Goal: Information Seeking & Learning: Check status

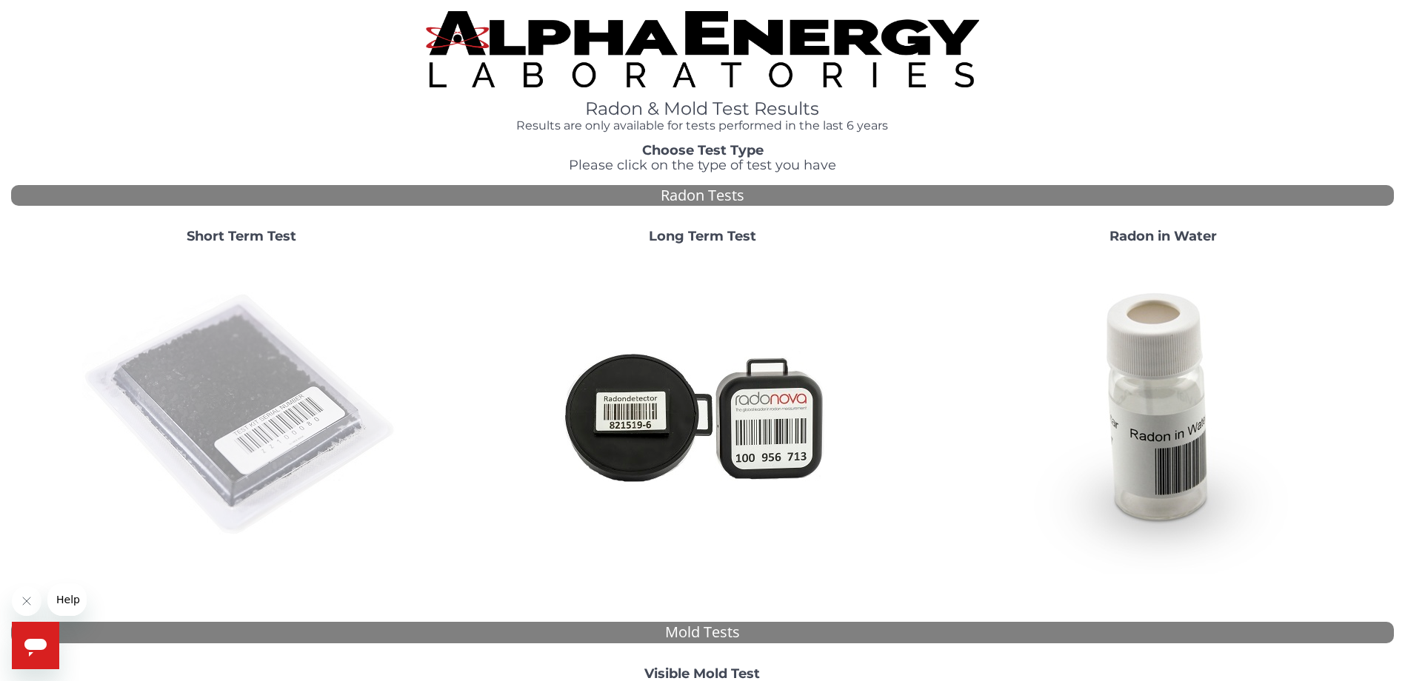
click at [227, 361] on img at bounding box center [241, 415] width 318 height 318
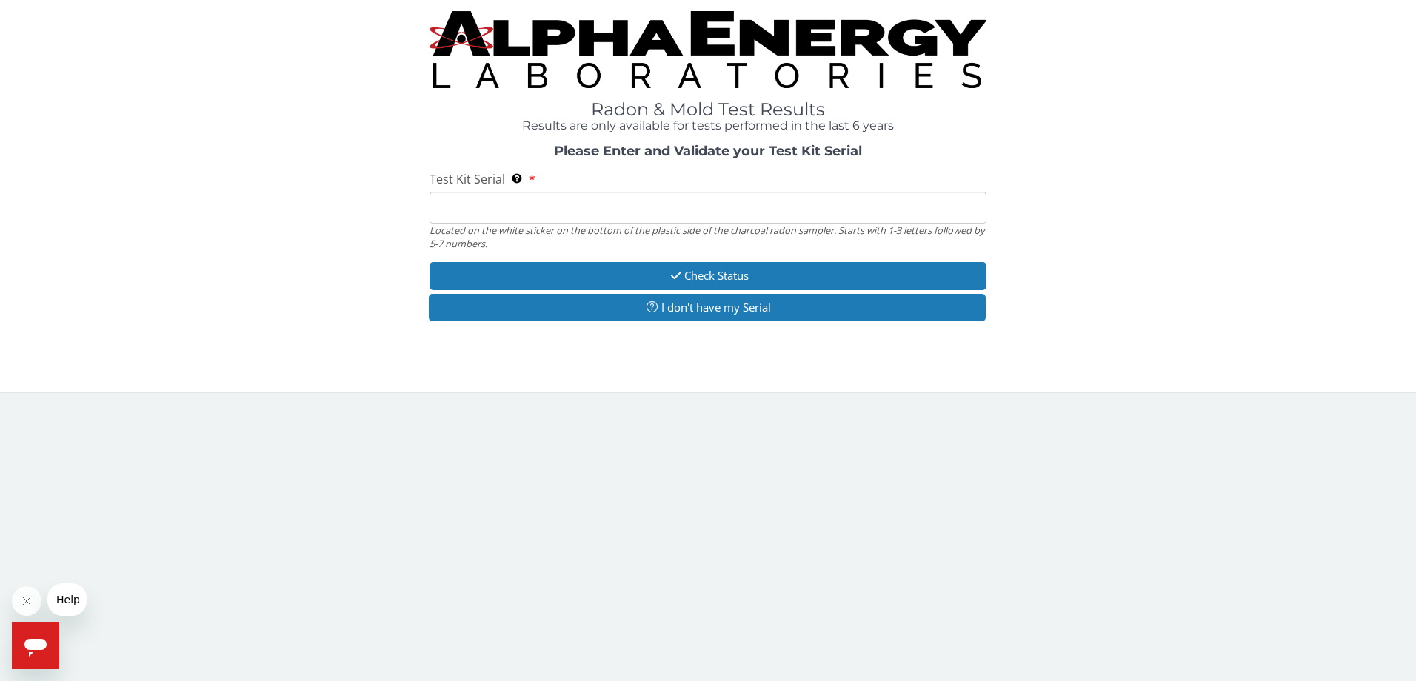
click at [569, 200] on input "Test Kit Serial Located on the white sticker on the bottom of the plastic side …" at bounding box center [708, 208] width 558 height 32
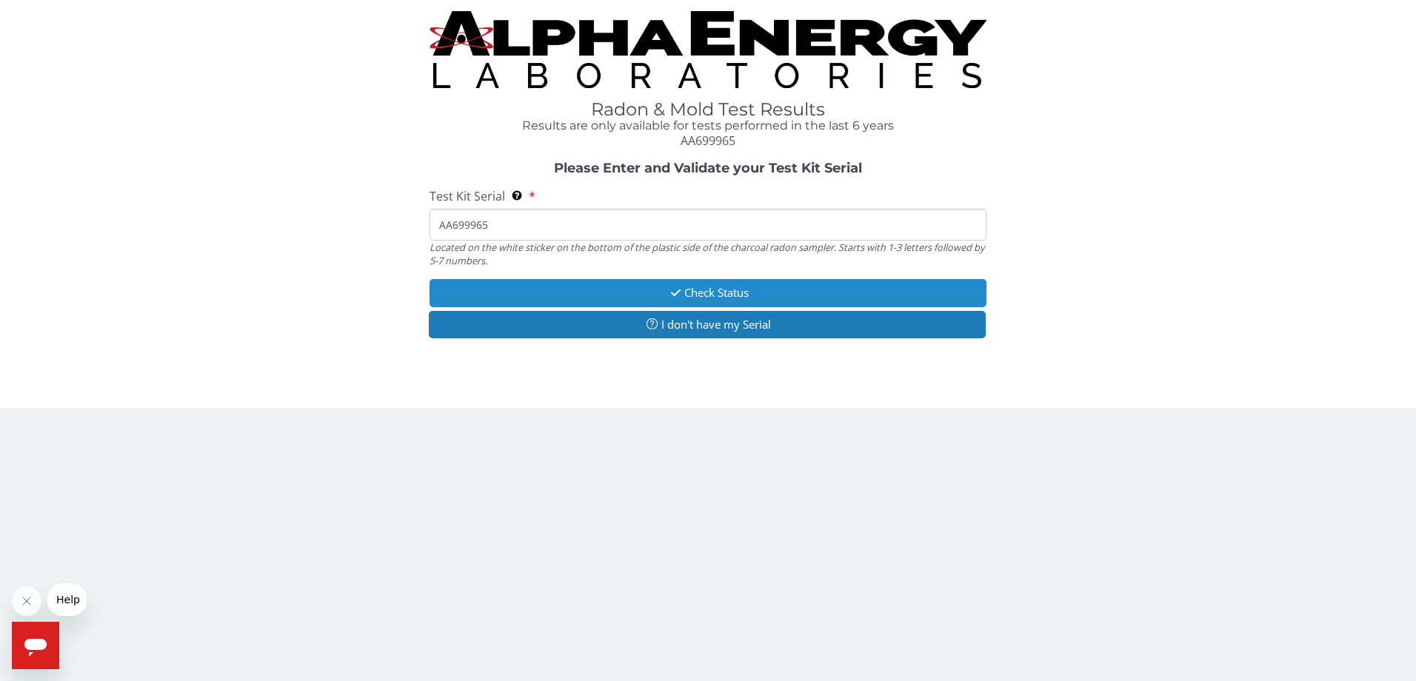
type input "AA699965"
click at [674, 291] on icon "button" at bounding box center [675, 292] width 17 height 11
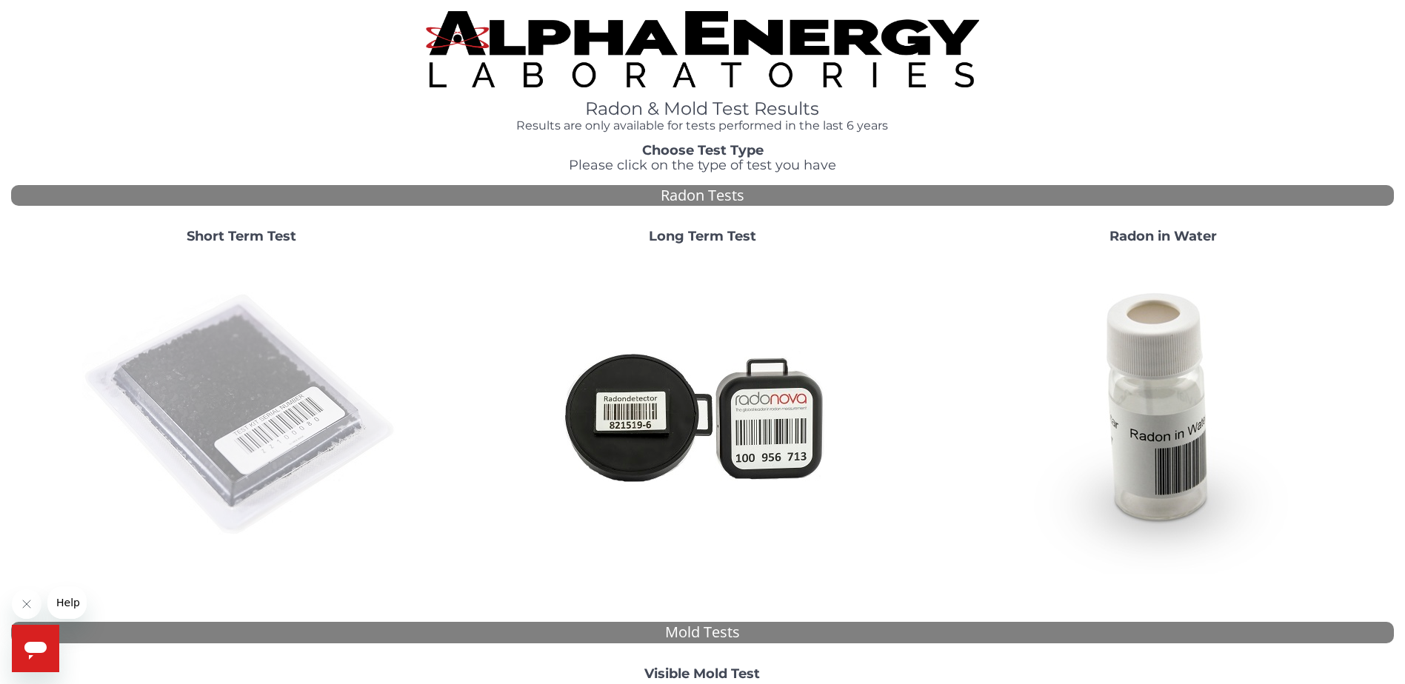
click at [308, 395] on img at bounding box center [241, 415] width 318 height 318
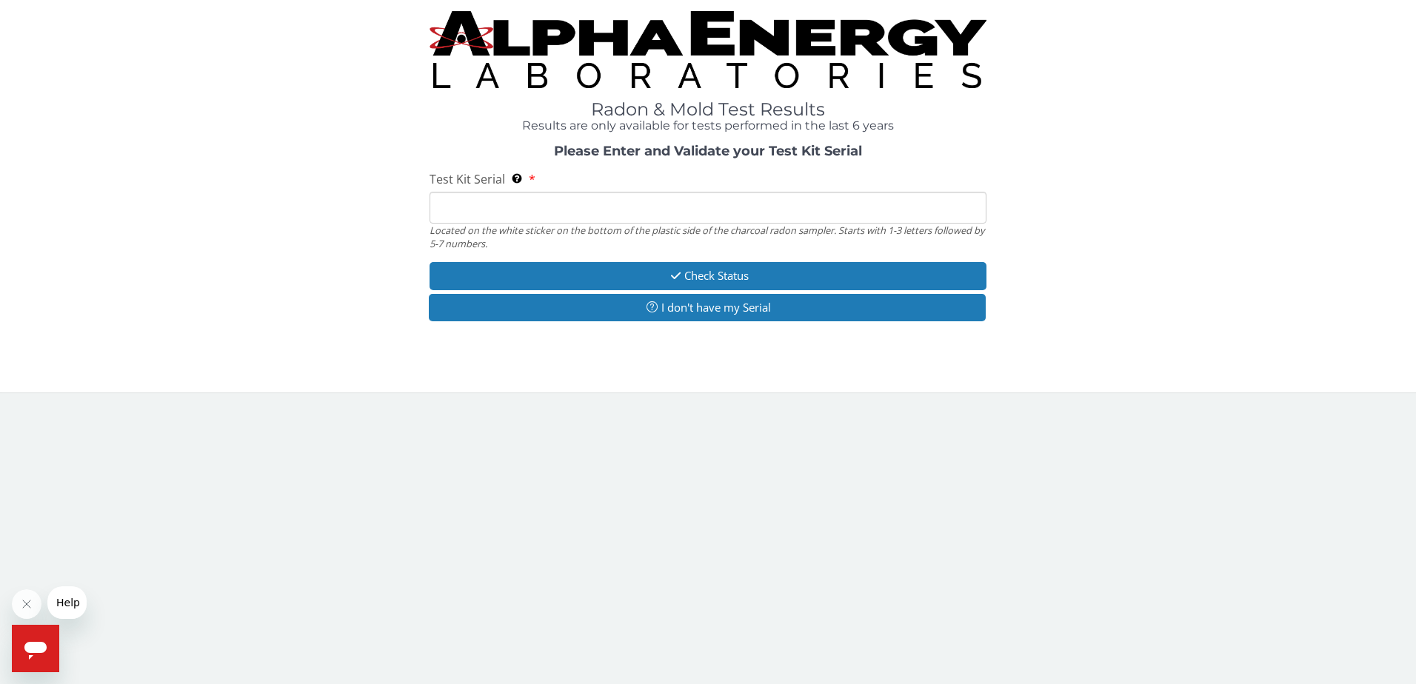
click at [446, 213] on input "Test Kit Serial Located on the white sticker on the bottom of the plastic side …" at bounding box center [708, 208] width 558 height 32
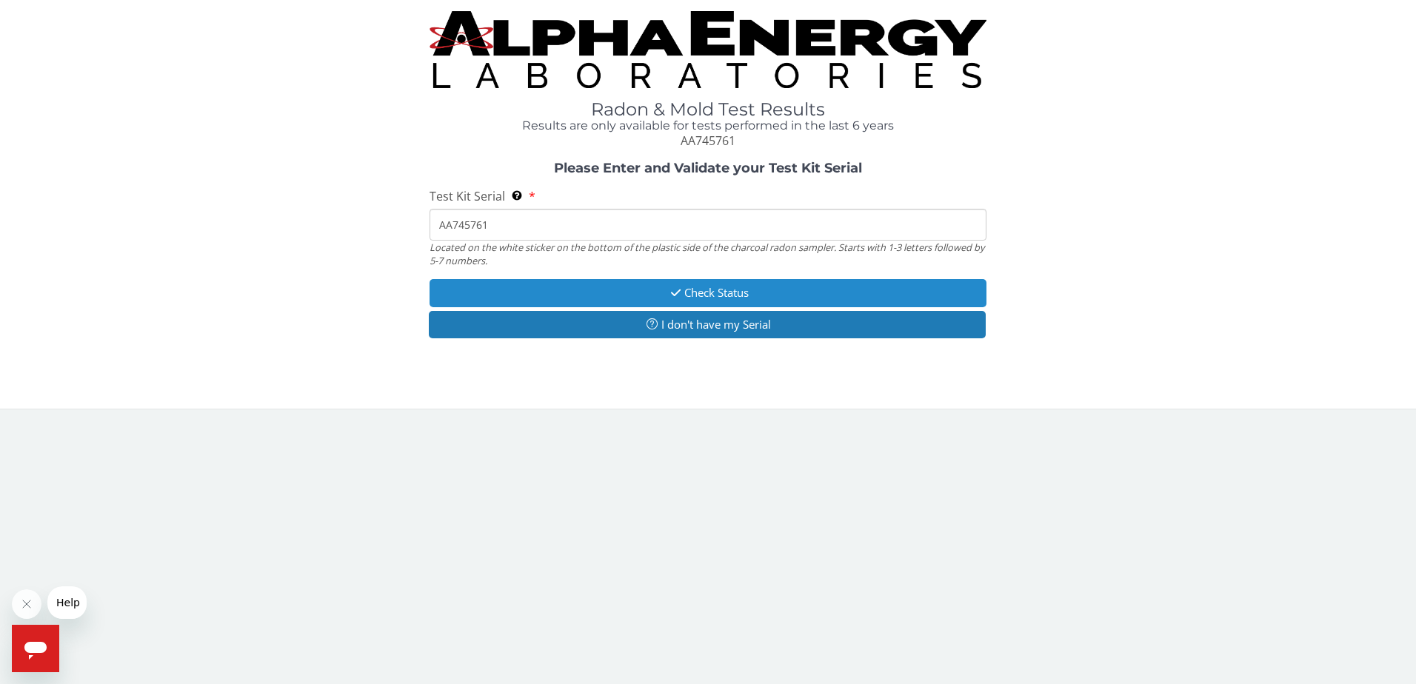
type input "AA745761"
click at [703, 284] on button "Check Status" at bounding box center [708, 292] width 558 height 27
